Goal: Task Accomplishment & Management: Complete application form

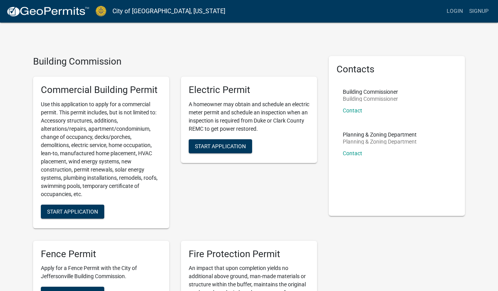
click at [226, 182] on div "Electric Permit A homeowner may obtain and schedule an electric meter permit an…" at bounding box center [249, 152] width 148 height 164
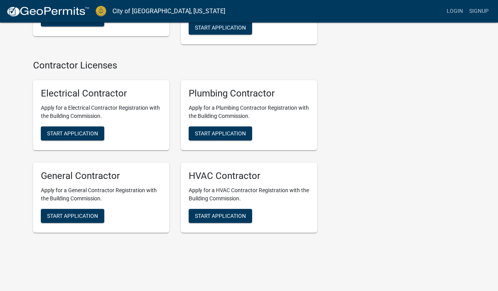
scroll to position [1608, 0]
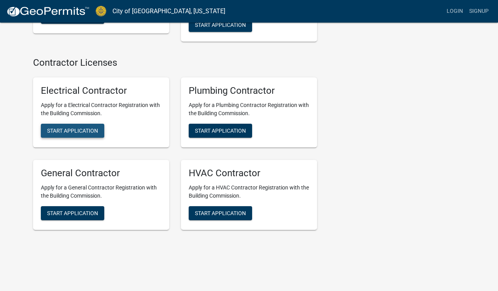
click at [71, 128] on span "Start Application" at bounding box center [72, 131] width 51 height 6
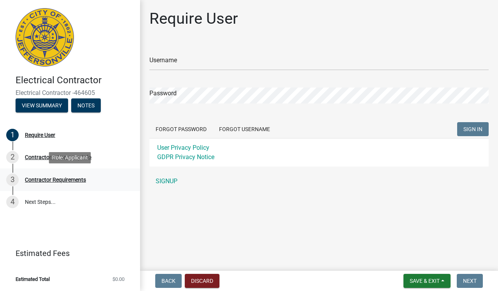
click at [49, 180] on div "Contractor Requirements" at bounding box center [55, 179] width 61 height 5
click at [84, 105] on button "Notes" at bounding box center [86, 105] width 30 height 14
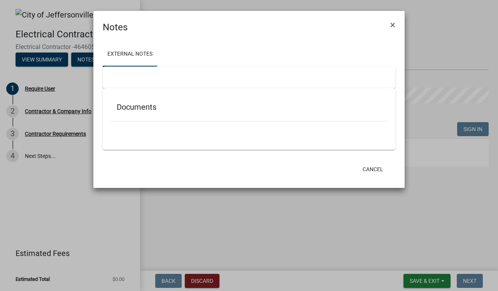
click at [49, 100] on ngb-modal-window "Notes × External Notes Documents Cancel" at bounding box center [249, 145] width 498 height 291
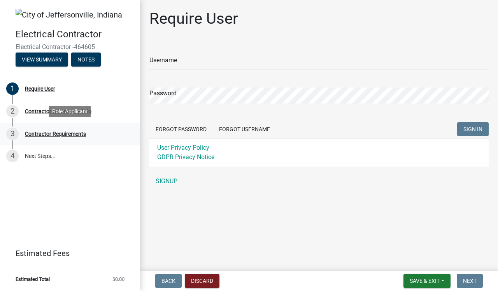
click at [91, 140] on link "3 Contractor Requirements" at bounding box center [70, 134] width 140 height 23
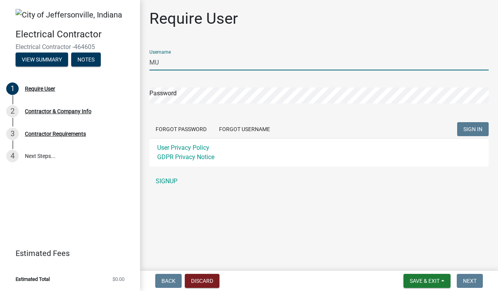
type input "M"
type input "[EMAIL_ADDRESS][DOMAIN_NAME]"
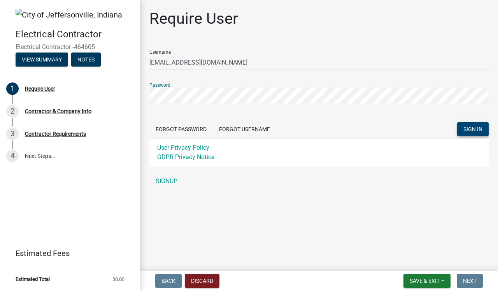
click at [464, 127] on span "SIGN IN" at bounding box center [472, 129] width 19 height 6
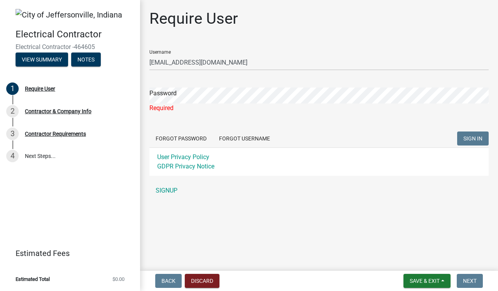
click at [286, 223] on main "Require User Username [EMAIL_ADDRESS][DOMAIN_NAME] Password Required Forgot Pas…" at bounding box center [319, 134] width 358 height 268
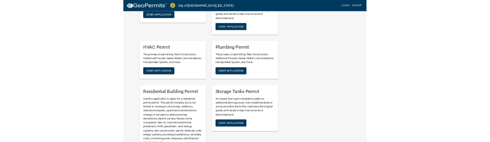
scroll to position [255, 0]
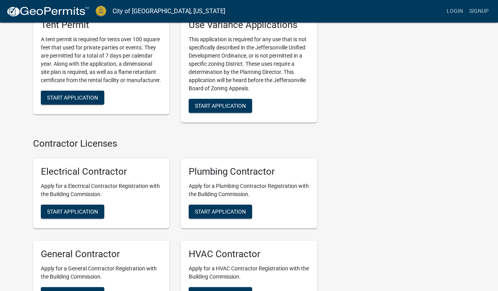
scroll to position [1523, 0]
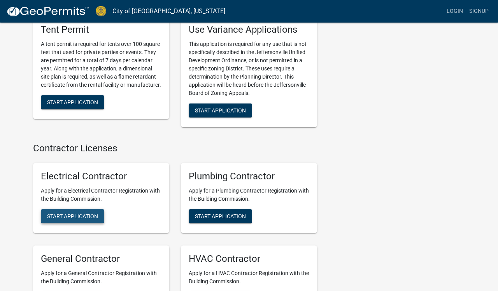
click at [76, 214] on button "Start Application" at bounding box center [72, 216] width 63 height 14
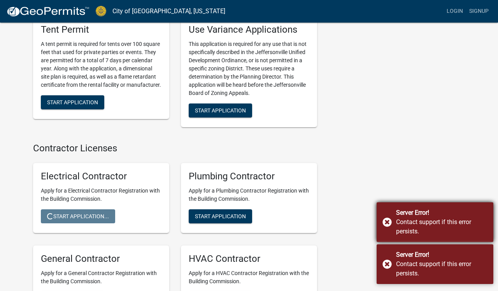
click at [384, 220] on div "Server Error! Contact support if this error persists." at bounding box center [435, 222] width 117 height 40
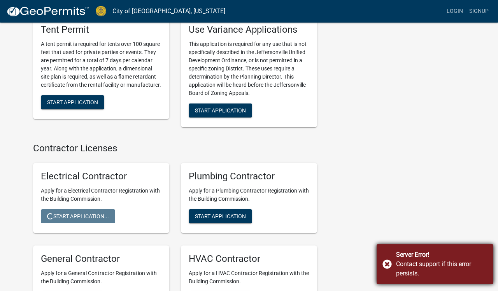
click at [387, 263] on div "Server Error! Contact support if this error persists." at bounding box center [435, 264] width 117 height 40
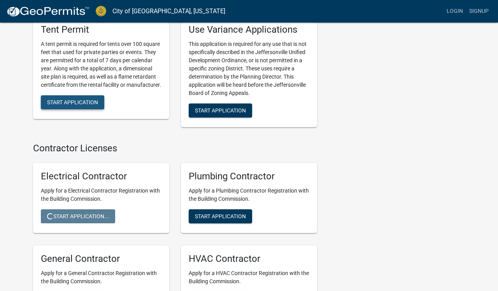
click at [68, 99] on span "Start Application" at bounding box center [72, 102] width 51 height 6
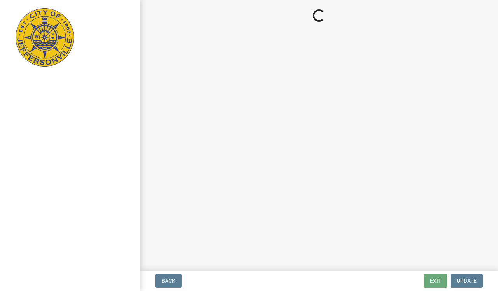
click at [74, 212] on div at bounding box center [70, 145] width 140 height 291
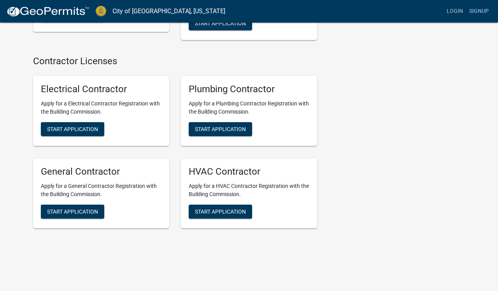
scroll to position [1608, 0]
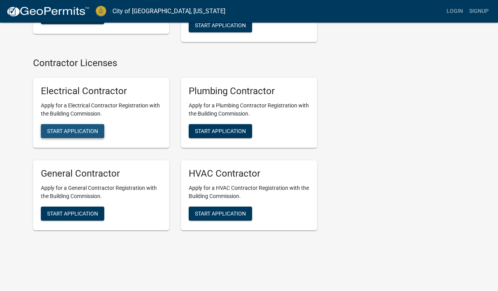
click at [61, 128] on span "Start Application" at bounding box center [72, 131] width 51 height 6
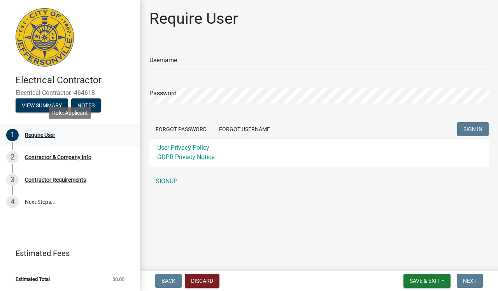
click at [50, 135] on div "Require User" at bounding box center [40, 134] width 30 height 5
click at [129, 216] on ul "1 Require User 2 Contractor & Company Info 3 Contractor Requirements 4 Next Ste…" at bounding box center [70, 169] width 140 height 96
click at [170, 183] on link "SIGNUP" at bounding box center [318, 182] width 339 height 16
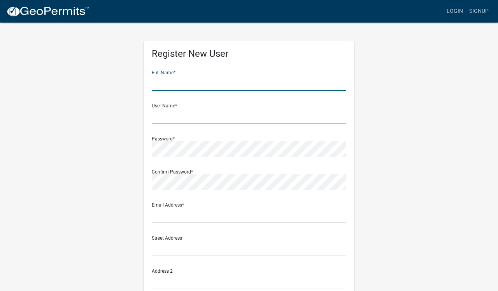
click at [176, 83] on input "text" at bounding box center [249, 83] width 195 height 16
type input "Mutazz El Bey"
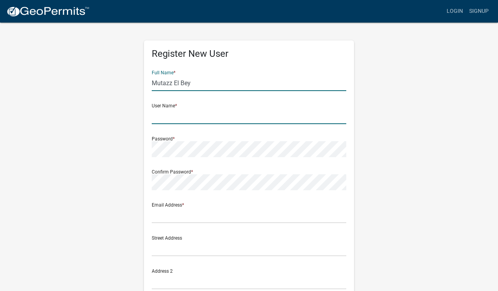
click at [155, 121] on input "text" at bounding box center [249, 116] width 195 height 16
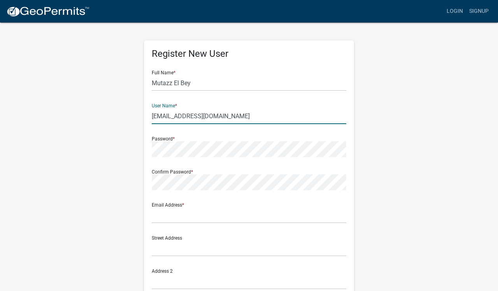
type input "[EMAIL_ADDRESS][DOMAIN_NAME]"
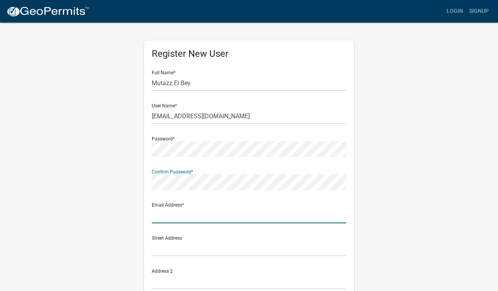
click at [158, 216] on input "text" at bounding box center [249, 215] width 195 height 16
type input "[EMAIL_ADDRESS][DOMAIN_NAME]"
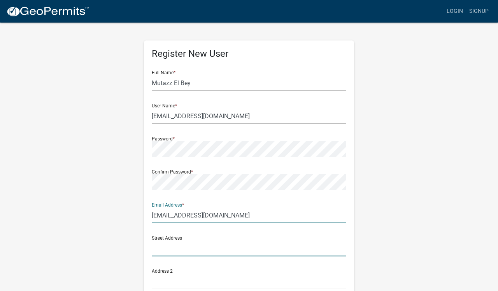
click at [158, 251] on input "text" at bounding box center [249, 248] width 195 height 16
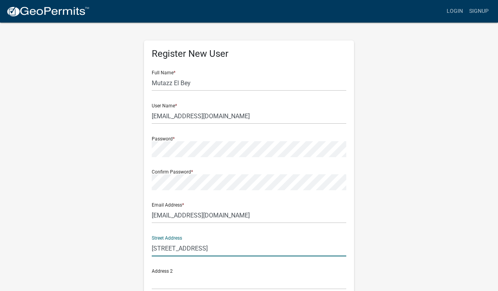
click at [171, 249] on input "[STREET_ADDRESS]" at bounding box center [249, 248] width 195 height 16
click at [253, 250] on input "[STREET_ADDRESS]" at bounding box center [249, 248] width 195 height 16
type input "[STREET_ADDRESS]"
click at [295, 284] on input "text" at bounding box center [249, 282] width 195 height 16
click at [351, 278] on div "Register New User Full Name * [PERSON_NAME] User Name * [EMAIL_ADDRESS][DOMAIN_…" at bounding box center [249, 226] width 210 height 372
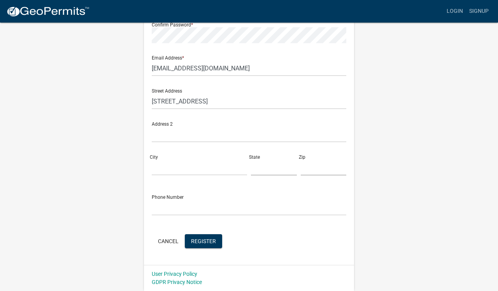
scroll to position [147, 0]
click at [155, 137] on input "text" at bounding box center [249, 135] width 195 height 16
type input "I"
click at [161, 173] on input "City" at bounding box center [199, 168] width 95 height 16
type input "I"
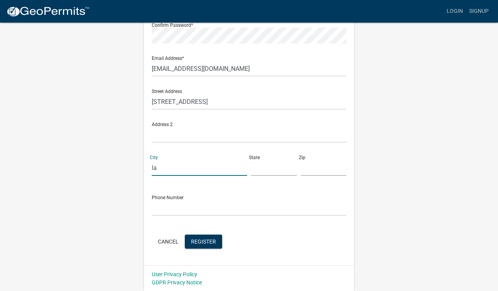
type input "l"
type input "Indian Trail"
click at [260, 173] on input "text" at bounding box center [274, 168] width 46 height 16
type input "NC"
click at [303, 169] on input "text" at bounding box center [324, 168] width 46 height 16
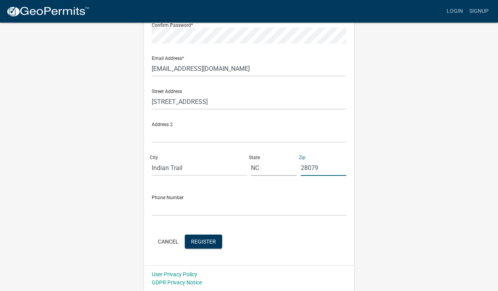
type input "28079"
click at [156, 210] on input "text" at bounding box center [249, 208] width 195 height 16
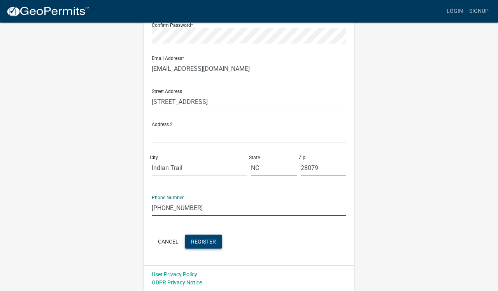
type input "[PHONE_NUMBER]"
click at [203, 241] on span "Register" at bounding box center [203, 241] width 25 height 6
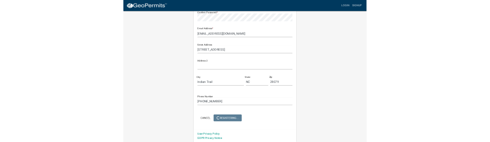
scroll to position [0, 0]
